Goal: Task Accomplishment & Management: Use online tool/utility

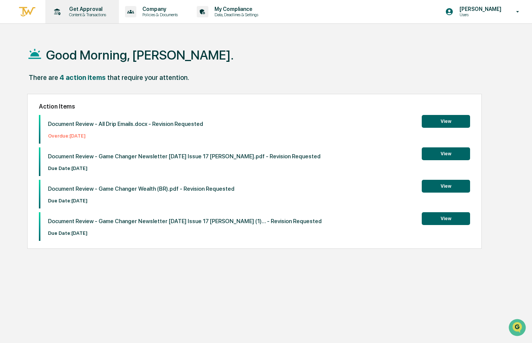
click at [81, 9] on p "Get Approval" at bounding box center [86, 9] width 47 height 6
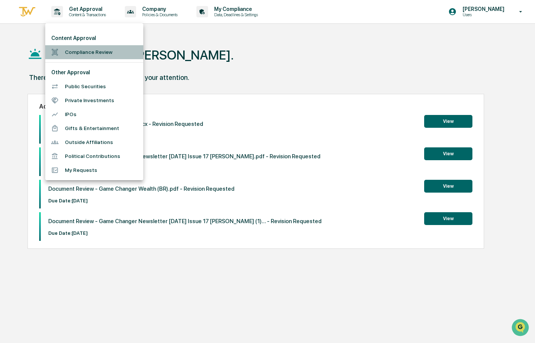
click at [64, 51] on div at bounding box center [58, 52] width 14 height 7
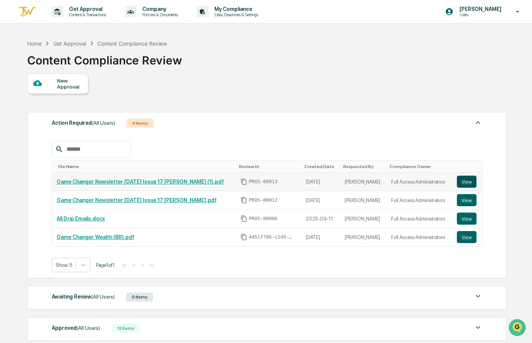
click at [465, 185] on button "View" at bounding box center [467, 182] width 20 height 12
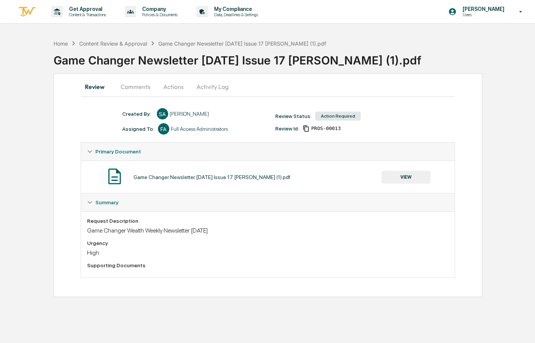
click at [168, 90] on button "Actions" at bounding box center [174, 87] width 34 height 18
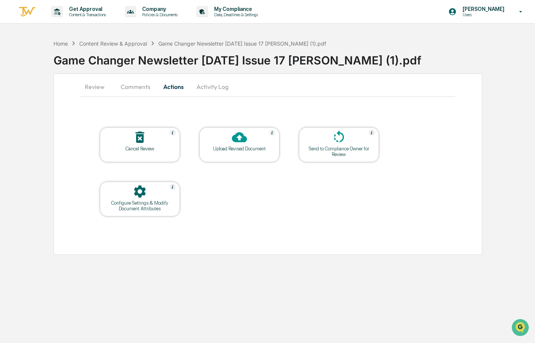
click at [129, 87] on button "Comments" at bounding box center [136, 87] width 42 height 18
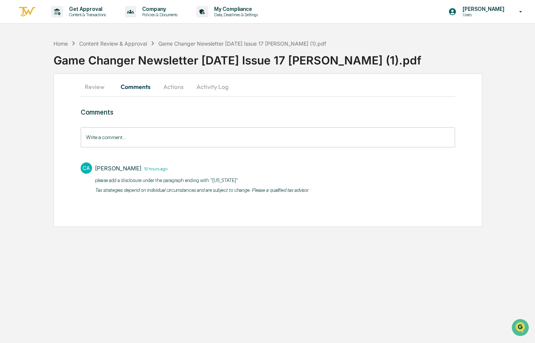
click at [199, 88] on button "Activity Log" at bounding box center [213, 87] width 44 height 18
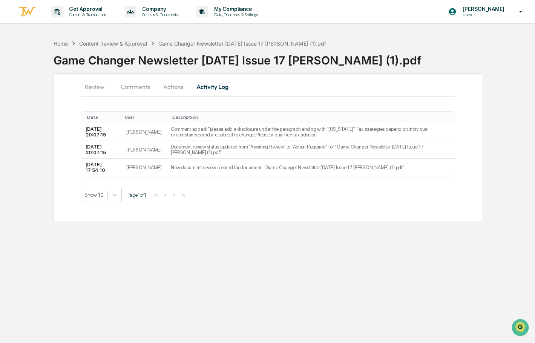
click at [177, 90] on button "Actions" at bounding box center [174, 87] width 34 height 18
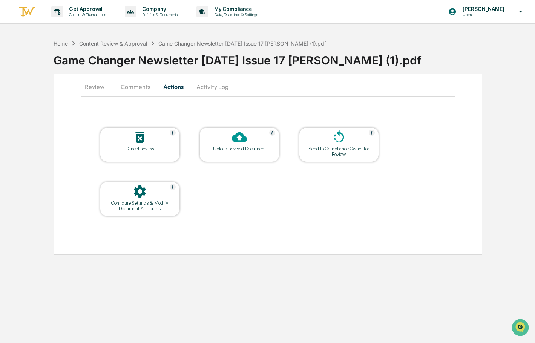
click at [238, 151] on div "Upload Revised Document" at bounding box center [240, 149] width 68 height 6
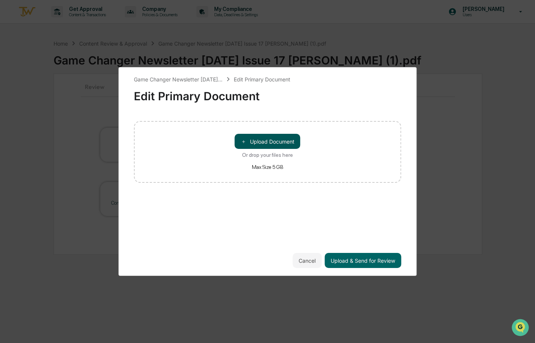
click at [248, 147] on button "＋ Upload Document" at bounding box center [268, 141] width 66 height 15
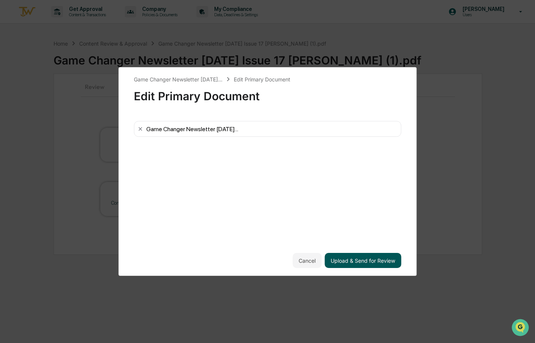
click at [371, 267] on button "Upload & Send for Review" at bounding box center [363, 260] width 77 height 15
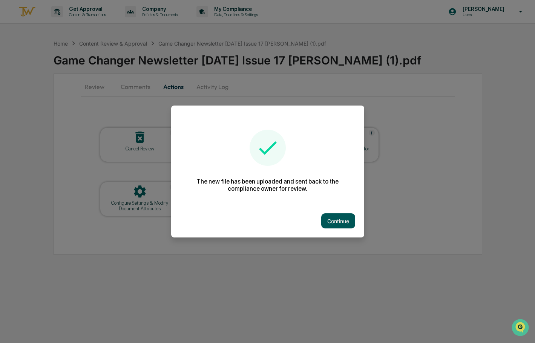
click at [327, 221] on button "Continue" at bounding box center [338, 221] width 34 height 15
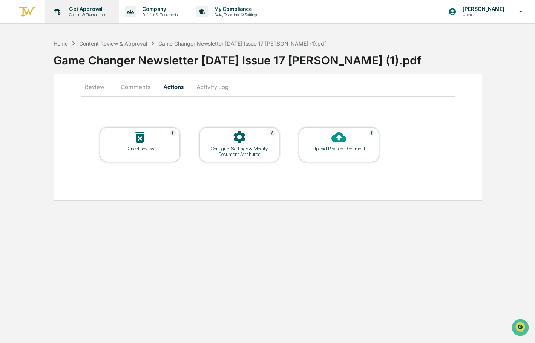
click at [77, 8] on p "Get Approval" at bounding box center [86, 9] width 47 height 6
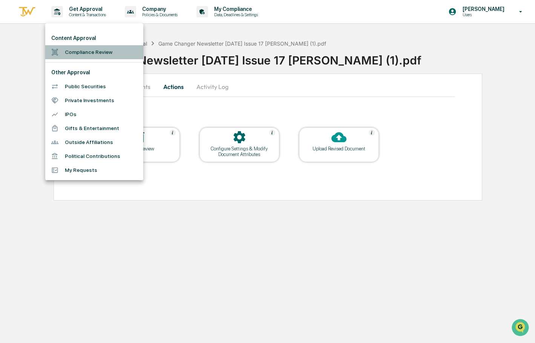
click at [92, 54] on li "Compliance Review" at bounding box center [94, 52] width 98 height 14
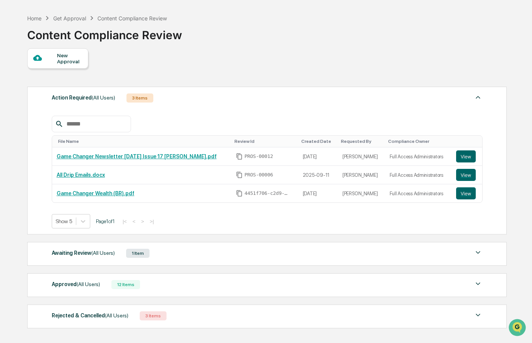
scroll to position [38, 0]
